Goal: Information Seeking & Learning: Learn about a topic

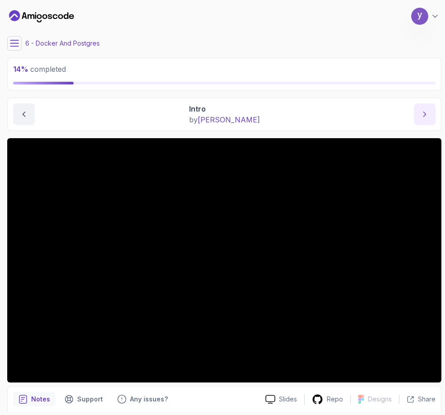
click at [424, 111] on icon "next content" at bounding box center [424, 114] width 9 height 9
click at [344, 31] on main "My Courses Spring Boot for Beginners 4 Points 1 yura 25 Software Engineer 6 - D…" at bounding box center [224, 208] width 434 height 408
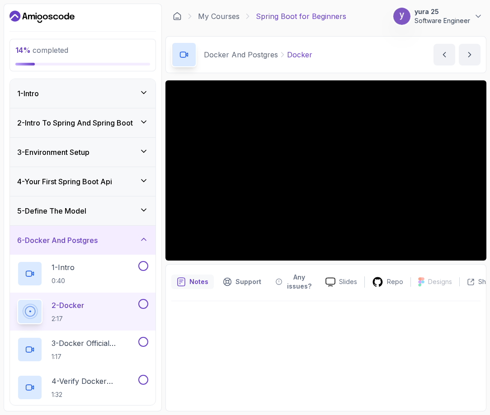
click at [194, 338] on div at bounding box center [325, 353] width 309 height 104
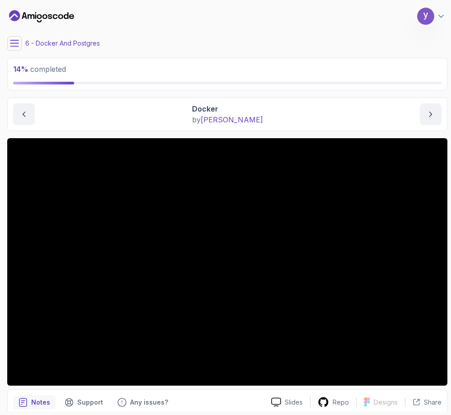
scroll to position [37, 0]
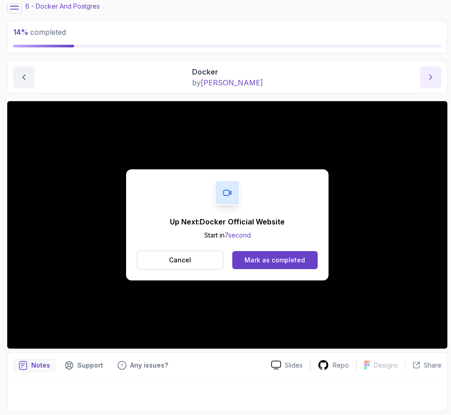
click at [426, 81] on icon "next content" at bounding box center [430, 77] width 9 height 9
click at [429, 84] on button "next content" at bounding box center [431, 77] width 22 height 22
